Goal: Transaction & Acquisition: Purchase product/service

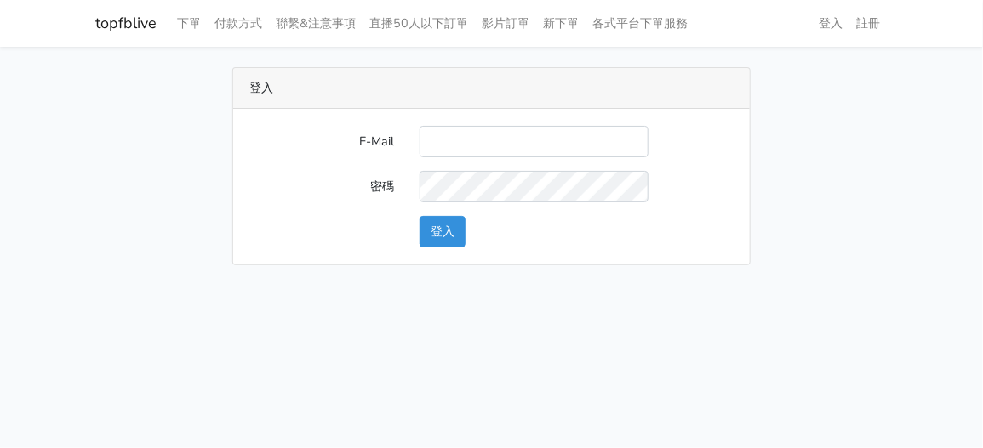
click at [531, 141] on input "E-Mail" at bounding box center [533, 141] width 229 height 31
type input "zhen8032@gmail.com"
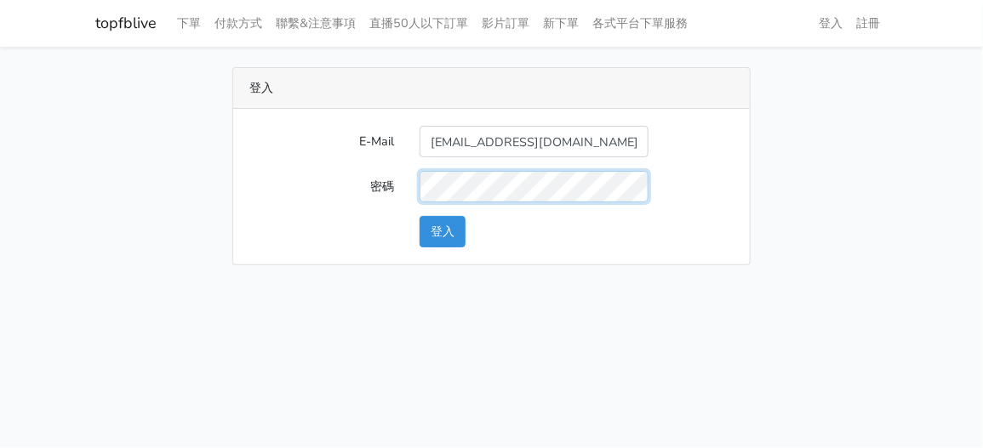
click at [419, 216] on button "登入" at bounding box center [442, 231] width 46 height 31
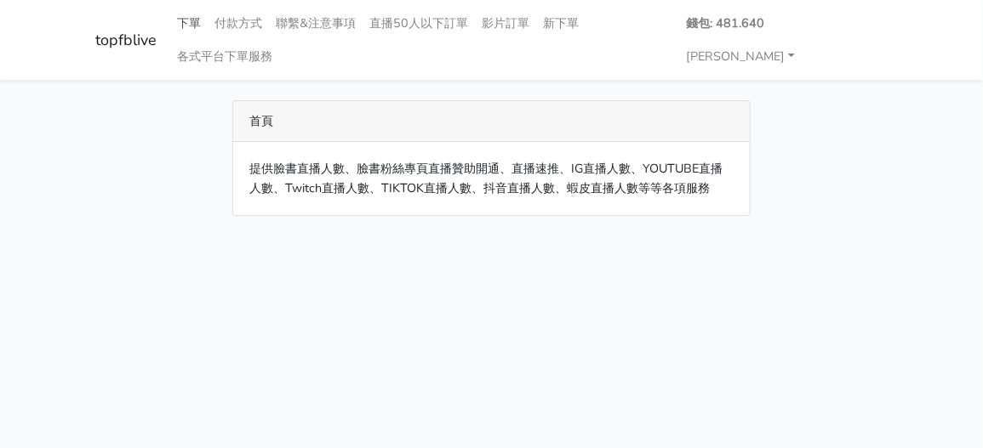
click at [187, 23] on link "下單" at bounding box center [189, 23] width 37 height 33
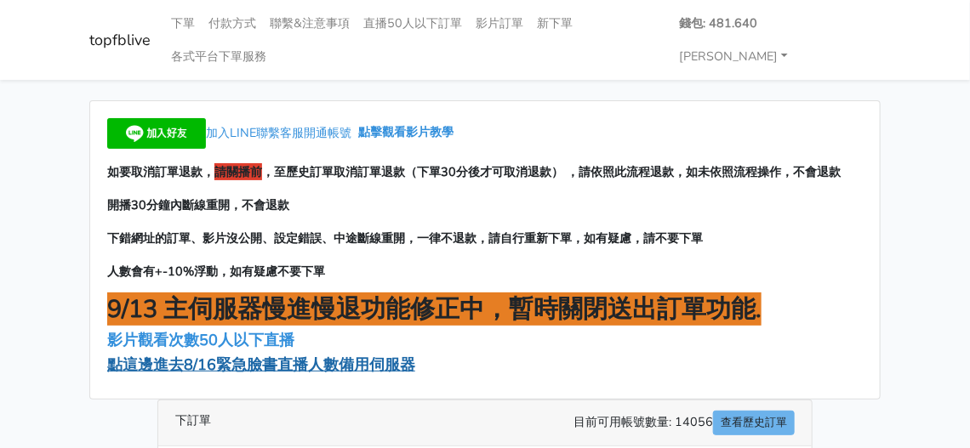
click at [167, 355] on span "點這邊進去8/16緊急臉書直播人數備用伺服器" at bounding box center [261, 365] width 308 height 20
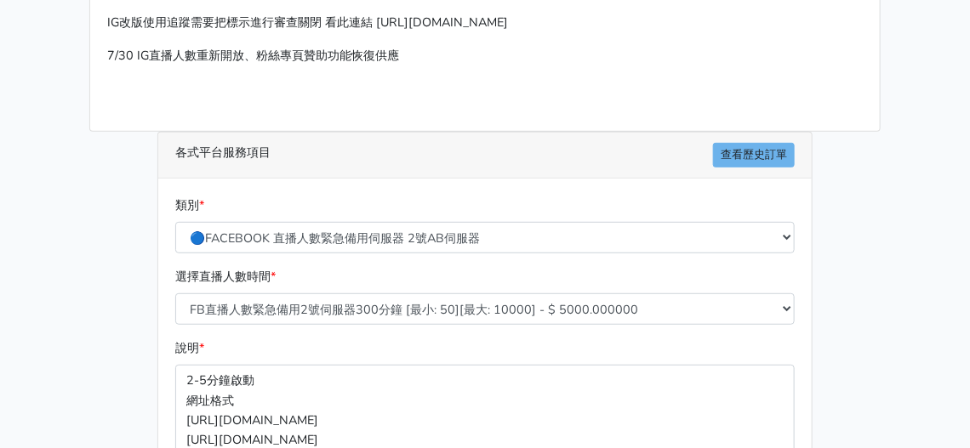
scroll to position [207, 0]
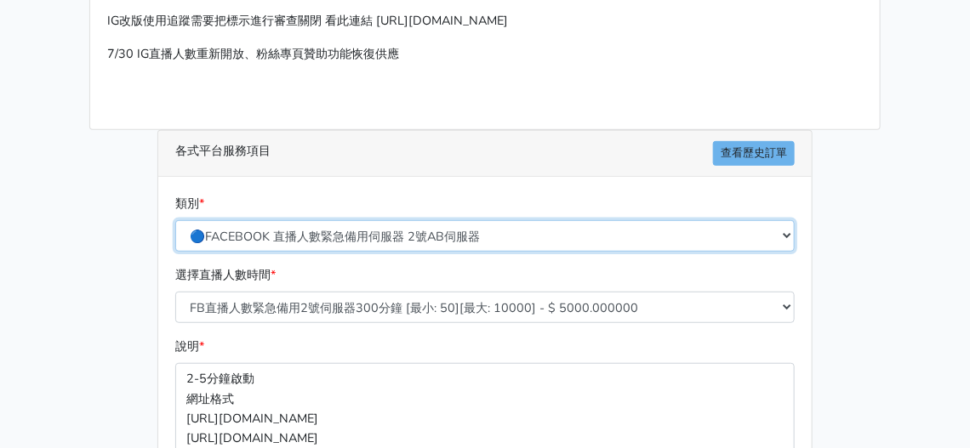
click at [459, 220] on select "🔵FACEBOOK 直播人數緊急備用伺服器 2號AB伺服器 🔵FACEBOOK 網軍專用貼文留言 安全保密 🔵FACEBOOK 直播人數緊急備用伺服器 J1 …" at bounding box center [484, 235] width 619 height 31
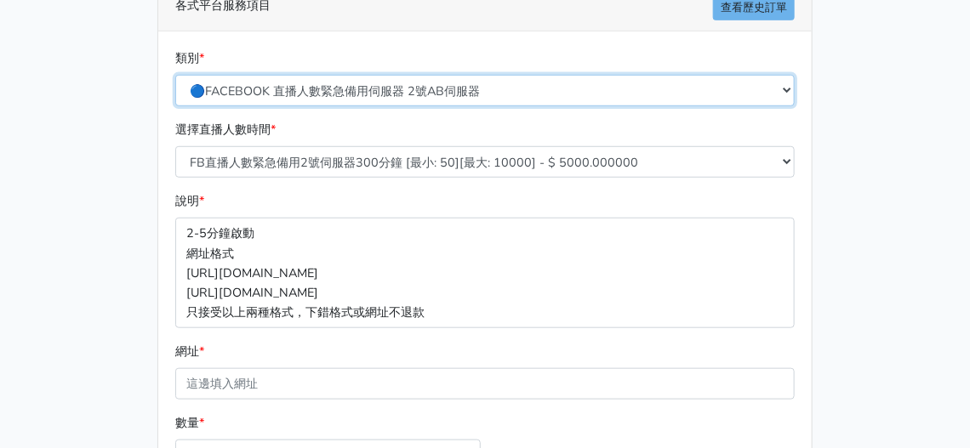
scroll to position [413, 0]
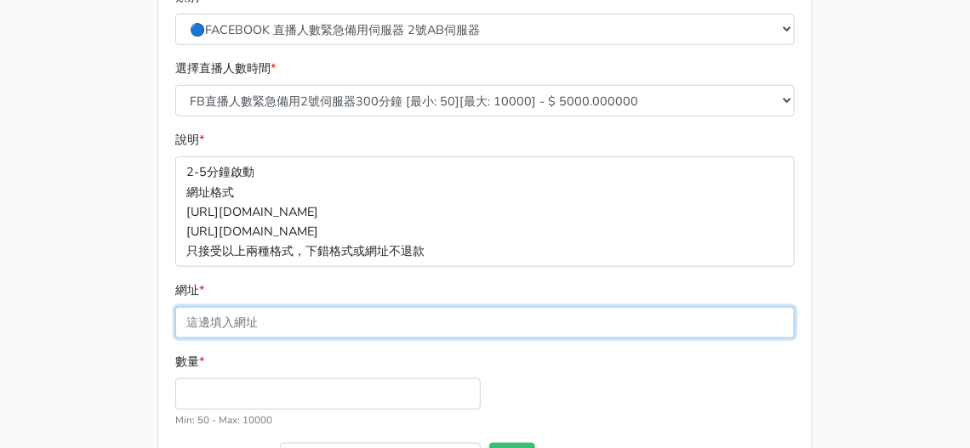
click at [550, 307] on input "網址 *" at bounding box center [484, 322] width 619 height 31
paste input "https://www.facebook.com/moto588/videos/789512630469491"
type input "https://www.facebook.com/moto588/videos/789512630469491"
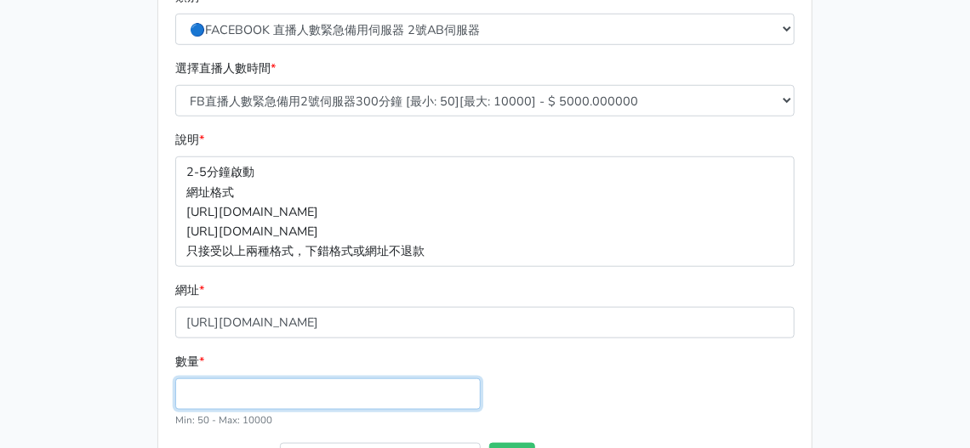
click at [384, 379] on input "數量 *" at bounding box center [327, 394] width 305 height 31
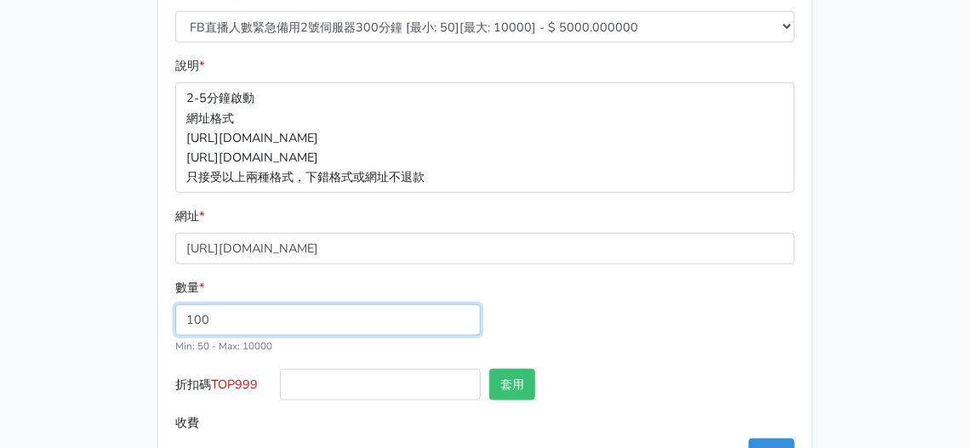
scroll to position [510, 0]
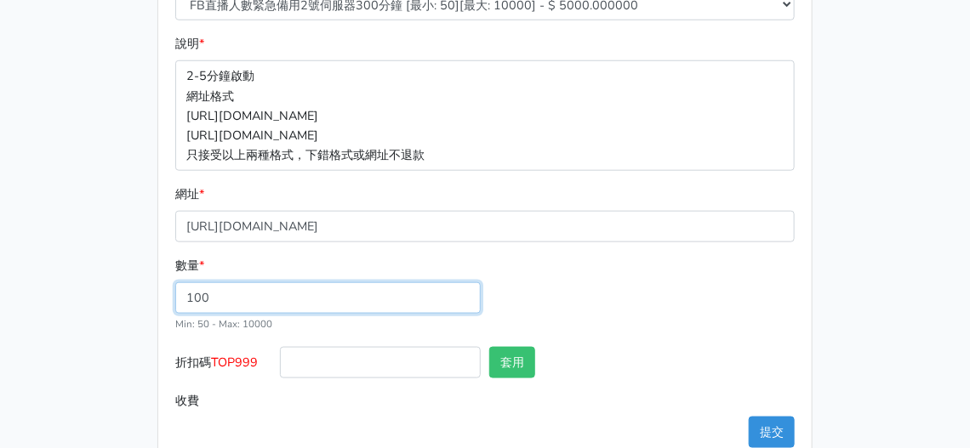
type input "100"
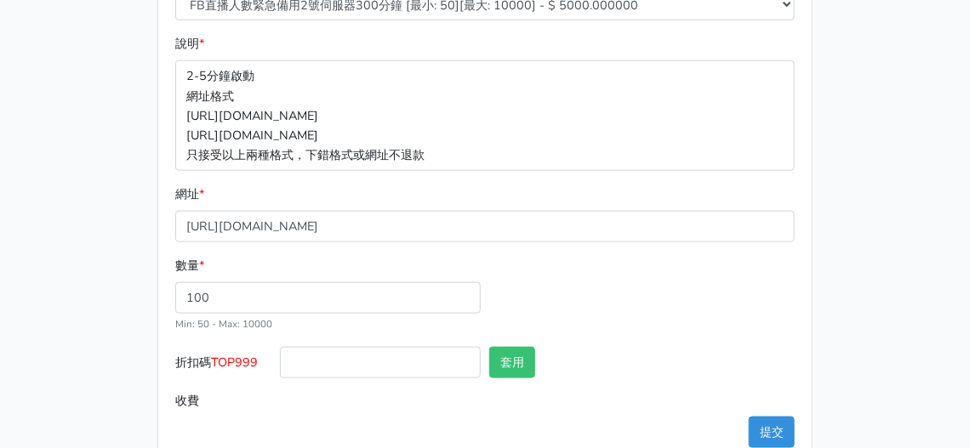
type input "500.000"
click at [710, 262] on div "數量 * 100 Min: 50 - Max: 10000" at bounding box center [485, 301] width 628 height 91
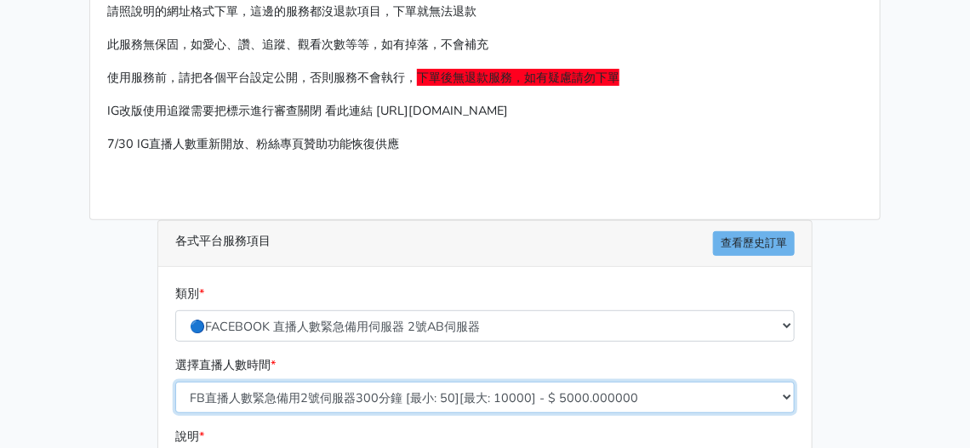
click at [339, 382] on select "FB直播人數緊急備用2號伺服器300分鐘 [最小: 50][最大: 10000] - $ 5000.000000 FB直播人數緊急備用2號伺服器60分鐘 [最…" at bounding box center [484, 397] width 619 height 31
select select "578"
click at [175, 382] on select "FB直播人數緊急備用2號伺服器300分鐘 [最小: 50][最大: 10000] - $ 5000.000000 FB直播人數緊急備用2號伺服器60分鐘 [最…" at bounding box center [484, 397] width 619 height 31
type input "400.000"
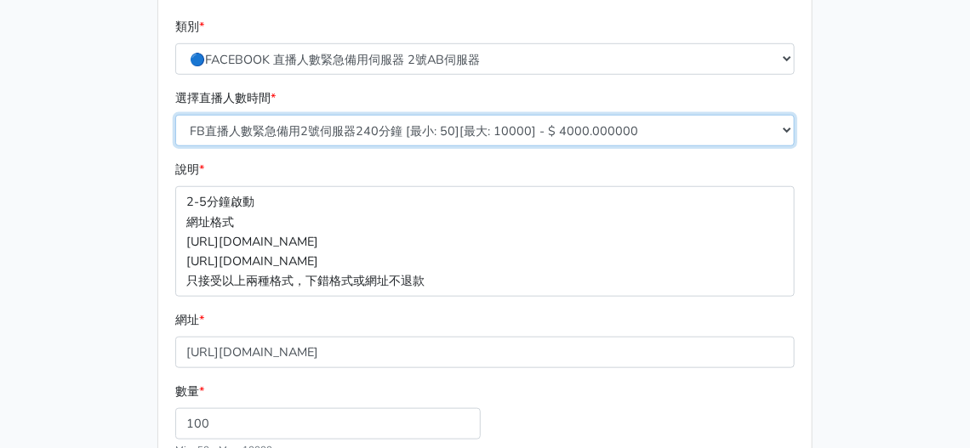
scroll to position [510, 0]
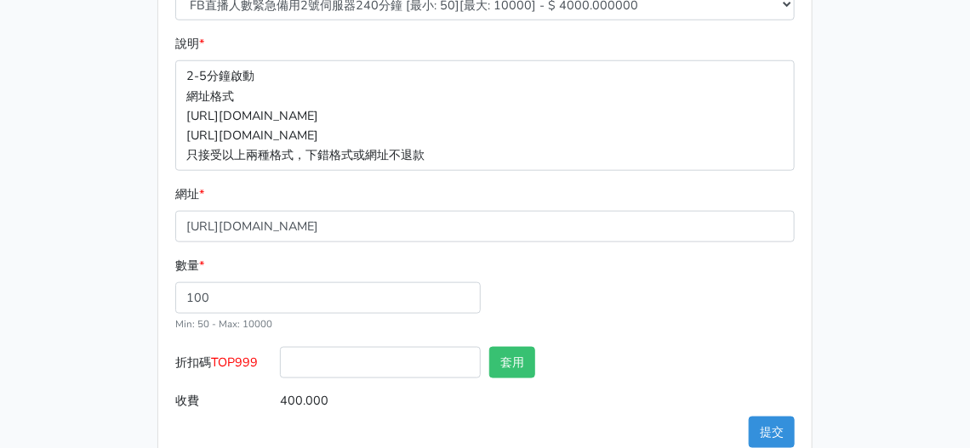
click at [773, 411] on div "類別 * 🔵FACEBOOK 直播人數緊急備用伺服器 2號AB伺服器 🔵FACEBOOK 網軍專用貼文留言 安全保密 🔵FACEBOOK 直播人數緊急備用伺服…" at bounding box center [484, 169] width 653 height 591
click at [773, 417] on button "提交" at bounding box center [772, 432] width 46 height 31
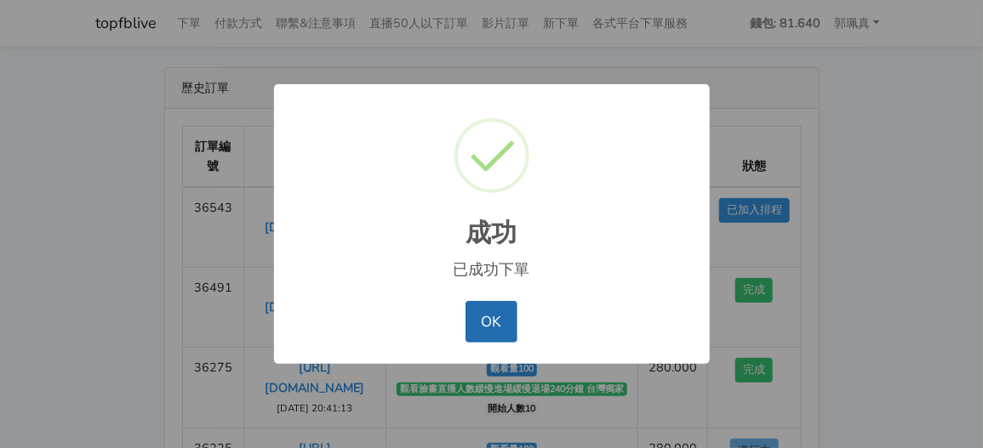
click at [485, 326] on button "OK" at bounding box center [491, 321] width 52 height 41
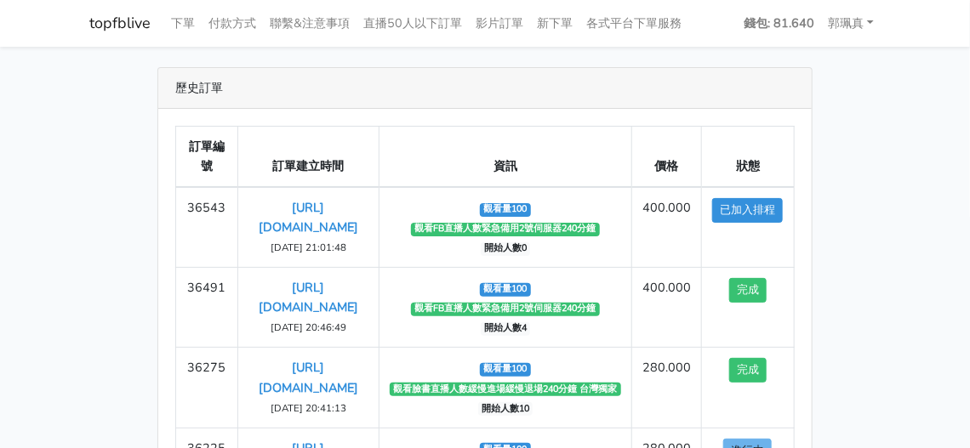
click at [527, 140] on th "資訊" at bounding box center [505, 157] width 253 height 61
